Goal: Task Accomplishment & Management: Use online tool/utility

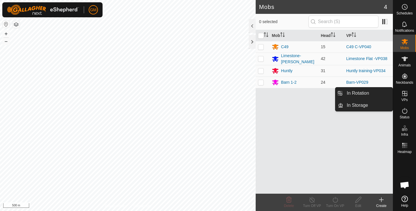
click at [403, 94] on icon at bounding box center [404, 93] width 7 height 7
click at [372, 95] on link "In Rotation" at bounding box center [367, 93] width 49 height 12
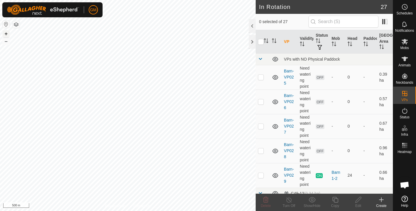
click at [5, 35] on button "+" at bounding box center [6, 33] width 7 height 7
click at [6, 34] on button "+" at bounding box center [6, 33] width 7 height 7
click at [6, 33] on button "+" at bounding box center [6, 33] width 7 height 7
checkbox input "true"
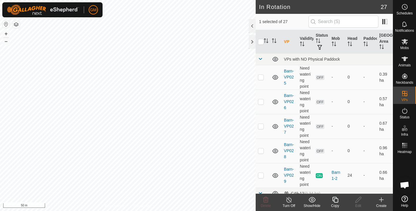
click at [336, 202] on icon at bounding box center [334, 199] width 7 height 7
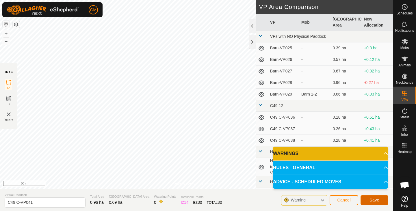
click at [369, 199] on span "Save" at bounding box center [374, 200] width 10 height 5
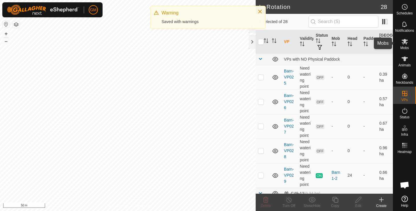
click at [404, 42] on icon at bounding box center [404, 41] width 6 height 5
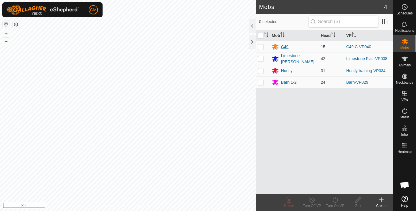
click at [301, 49] on div "C49" at bounding box center [294, 46] width 44 height 7
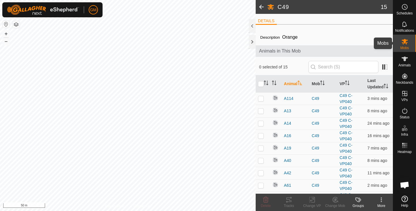
click at [408, 40] on es-mob-svg-icon at bounding box center [404, 41] width 10 height 9
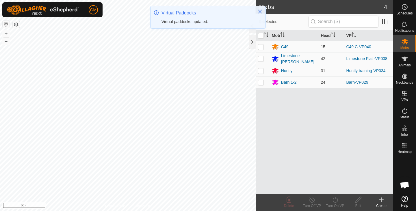
click at [262, 46] on p-checkbox at bounding box center [261, 46] width 6 height 5
checkbox input "true"
click at [334, 200] on icon at bounding box center [334, 199] width 7 height 7
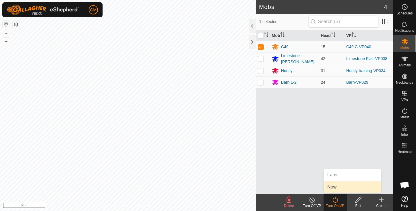
click at [332, 188] on link "Now" at bounding box center [352, 187] width 57 height 12
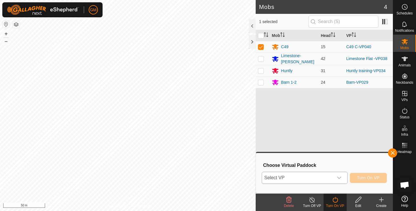
click at [341, 176] on icon "dropdown trigger" at bounding box center [339, 178] width 5 height 5
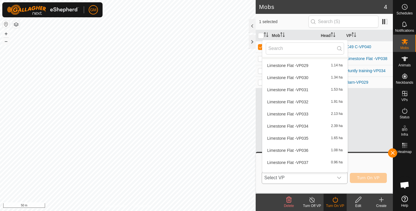
scroll to position [316, 0]
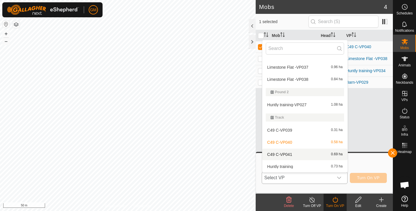
click at [305, 153] on li "C49 C-VP041 0.69 ha" at bounding box center [304, 155] width 85 height 12
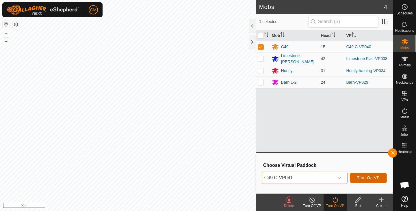
click at [367, 176] on span "Turn On VP" at bounding box center [368, 178] width 23 height 5
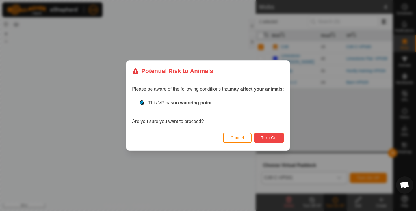
click at [266, 137] on span "Turn On" at bounding box center [269, 137] width 16 height 5
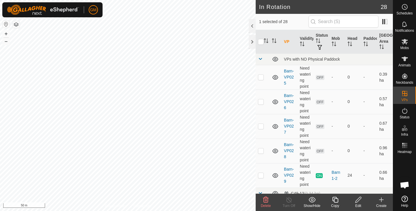
click at [265, 199] on icon at bounding box center [265, 199] width 7 height 7
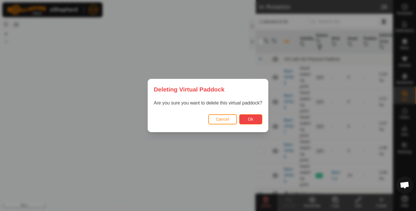
click at [247, 119] on button "Ok" at bounding box center [250, 119] width 23 height 10
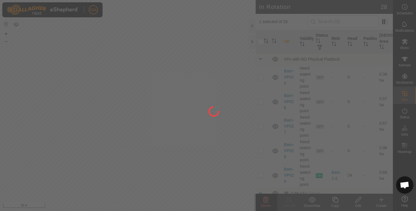
checkbox input "false"
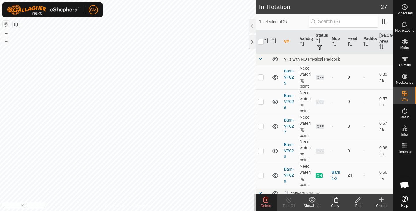
click at [265, 199] on icon at bounding box center [265, 200] width 5 height 6
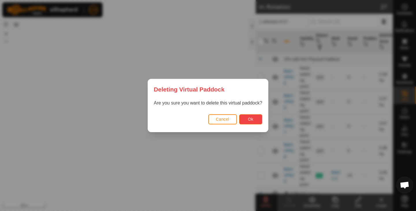
click at [249, 120] on span "Ok" at bounding box center [250, 119] width 5 height 5
checkbox input "false"
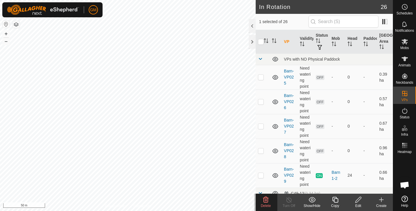
click at [266, 201] on icon at bounding box center [265, 200] width 5 height 6
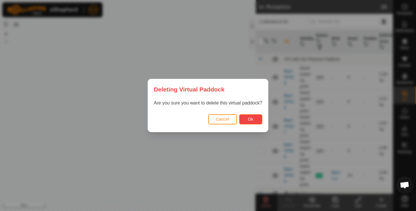
click at [250, 118] on span "Ok" at bounding box center [250, 119] width 5 height 5
checkbox input "false"
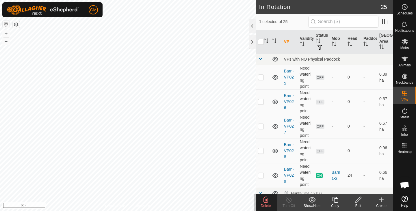
click at [266, 197] on icon at bounding box center [265, 199] width 7 height 7
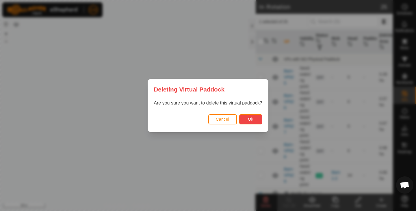
click at [249, 118] on span "Ok" at bounding box center [250, 119] width 5 height 5
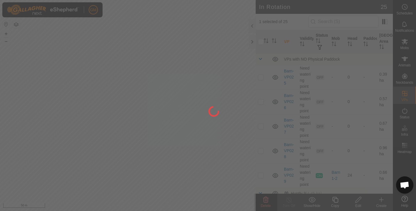
checkbox input "false"
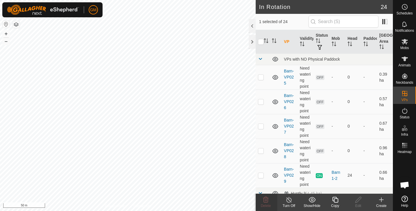
checkbox input "false"
checkbox input "true"
click at [336, 201] on icon at bounding box center [334, 199] width 7 height 7
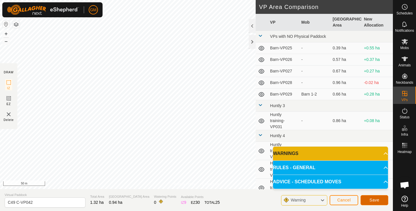
click at [371, 199] on span "Save" at bounding box center [374, 200] width 10 height 5
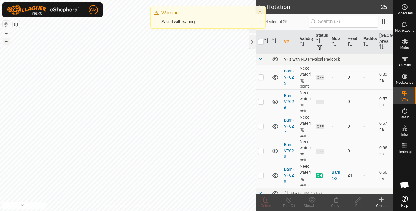
click at [5, 40] on button "–" at bounding box center [6, 41] width 7 height 7
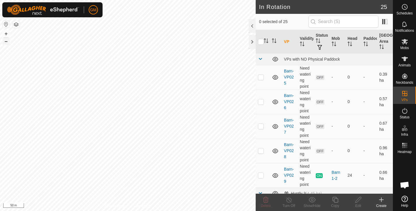
click at [5, 40] on button "–" at bounding box center [6, 41] width 7 height 7
click at [5, 33] on button "+" at bounding box center [6, 33] width 7 height 7
checkbox input "true"
click at [334, 200] on icon at bounding box center [335, 200] width 6 height 6
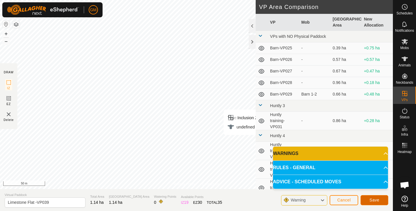
click at [372, 198] on span "Save" at bounding box center [374, 200] width 10 height 5
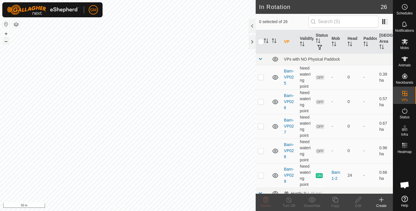
click at [6, 43] on button "–" at bounding box center [6, 41] width 7 height 7
click at [6, 32] on button "+" at bounding box center [6, 33] width 7 height 7
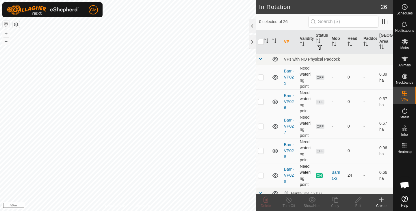
checkbox input "true"
click at [336, 201] on icon at bounding box center [334, 199] width 7 height 7
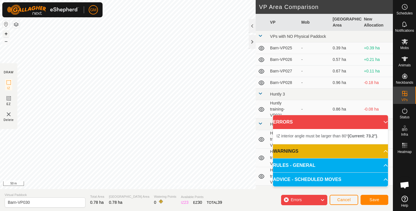
click at [6, 32] on button "+" at bounding box center [6, 33] width 7 height 7
click at [5, 34] on button "+" at bounding box center [6, 33] width 7 height 7
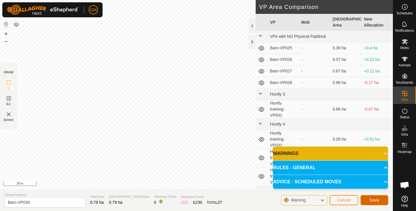
click at [378, 199] on span "Save" at bounding box center [374, 200] width 10 height 5
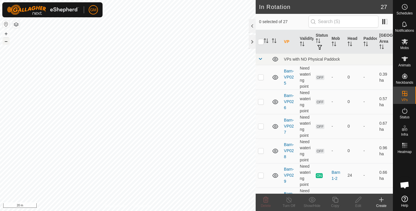
click at [7, 43] on button "–" at bounding box center [6, 41] width 7 height 7
click at [7, 41] on button "–" at bounding box center [6, 41] width 7 height 7
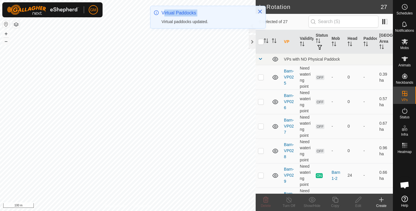
click at [57, 76] on div "GM Schedules Notifications Mobs Animals Neckbands VPs Status Infra Heatmap Help…" at bounding box center [208, 105] width 416 height 211
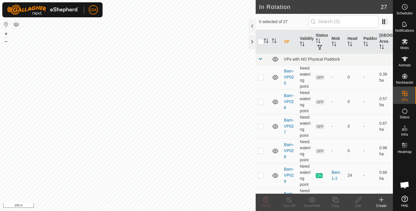
checkbox input "true"
click at [334, 200] on icon at bounding box center [335, 200] width 6 height 6
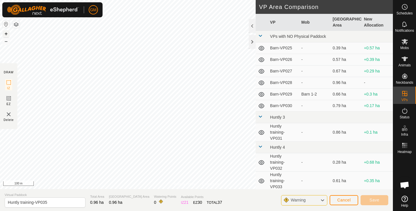
click at [5, 33] on button "+" at bounding box center [6, 33] width 7 height 7
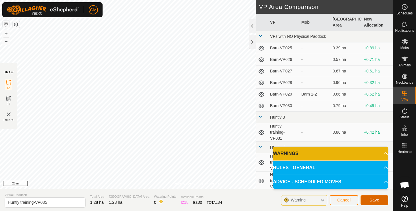
click at [372, 202] on span "Save" at bounding box center [374, 200] width 10 height 5
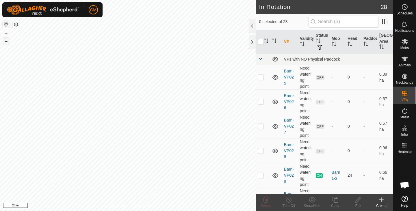
click at [5, 42] on button "–" at bounding box center [6, 41] width 7 height 7
